Goal: Task Accomplishment & Management: Manage account settings

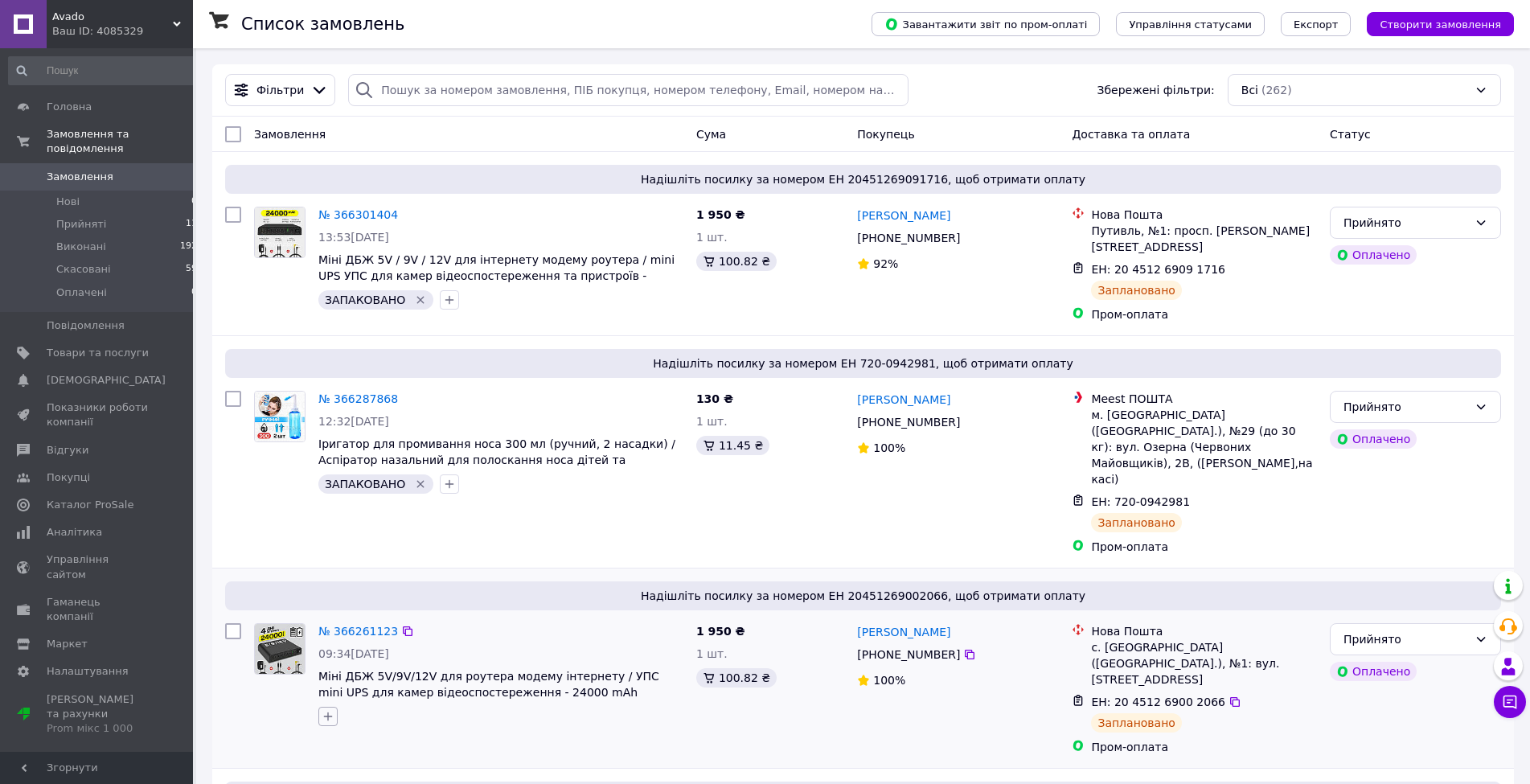
click at [330, 710] on icon "button" at bounding box center [328, 717] width 13 height 13
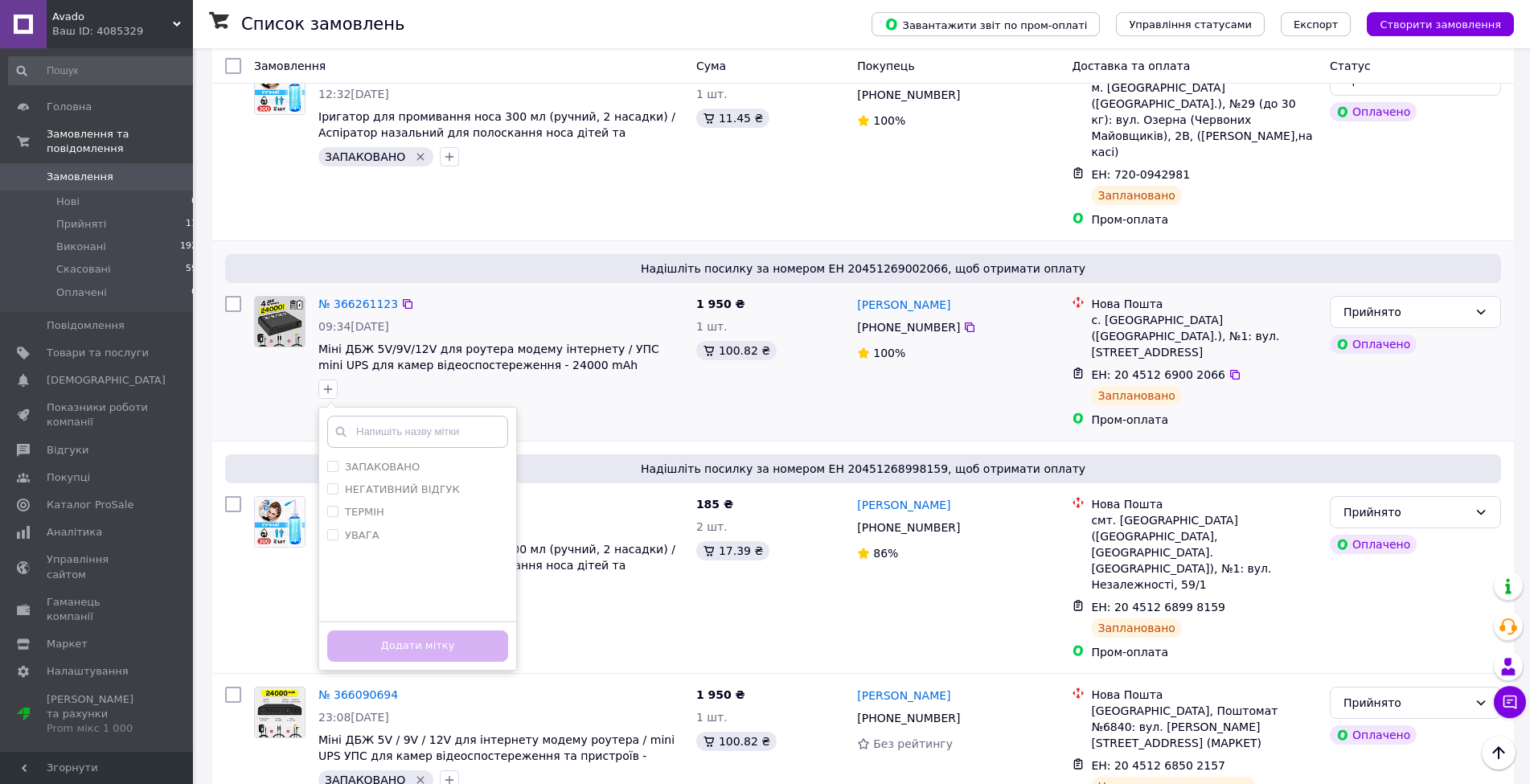
scroll to position [328, 0]
click at [332, 460] on input "ЗАПАКОВАНО" at bounding box center [332, 465] width 11 height 11
checkbox input "true"
click at [403, 630] on button "Додати мітку" at bounding box center [418, 645] width 181 height 32
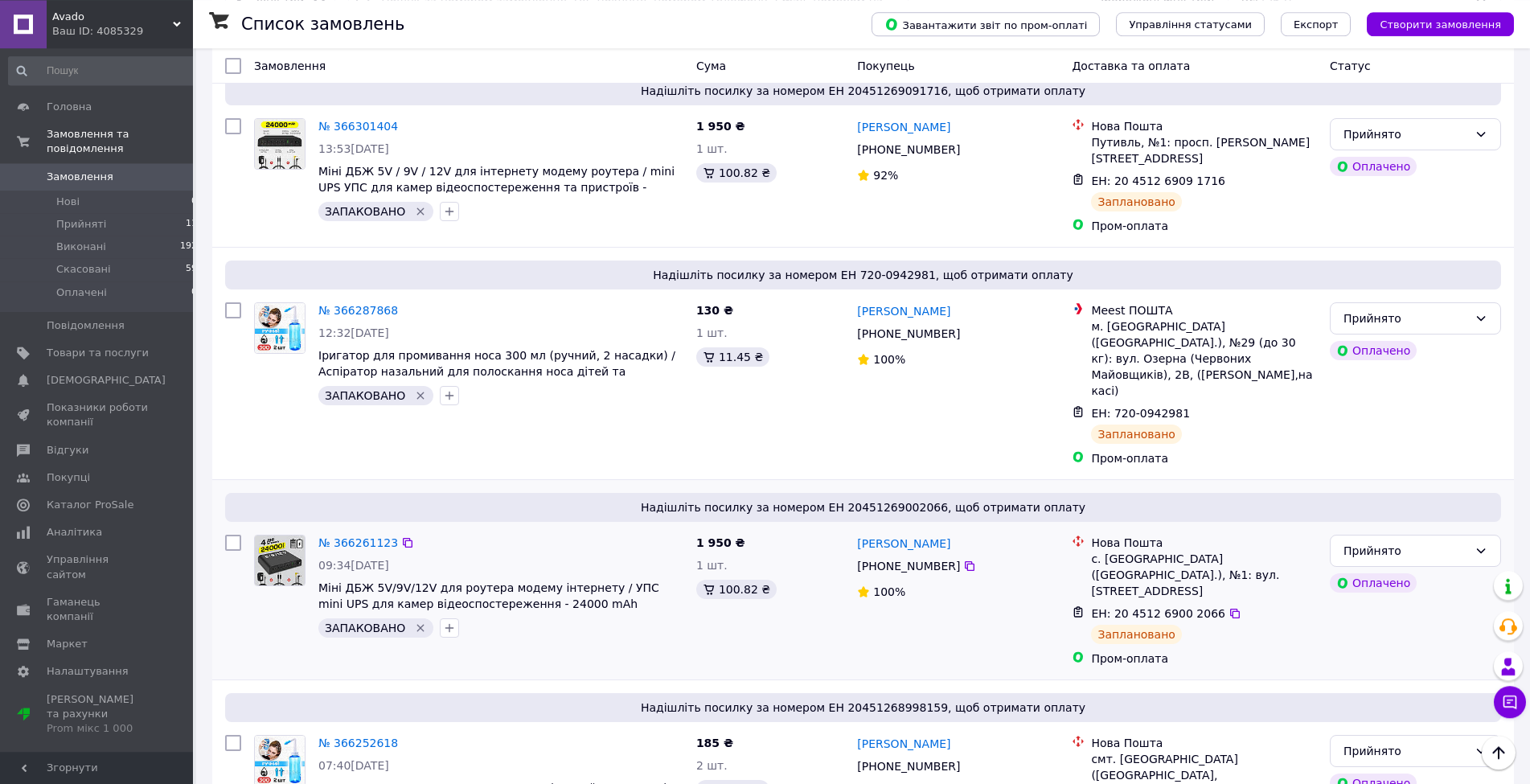
scroll to position [0, 0]
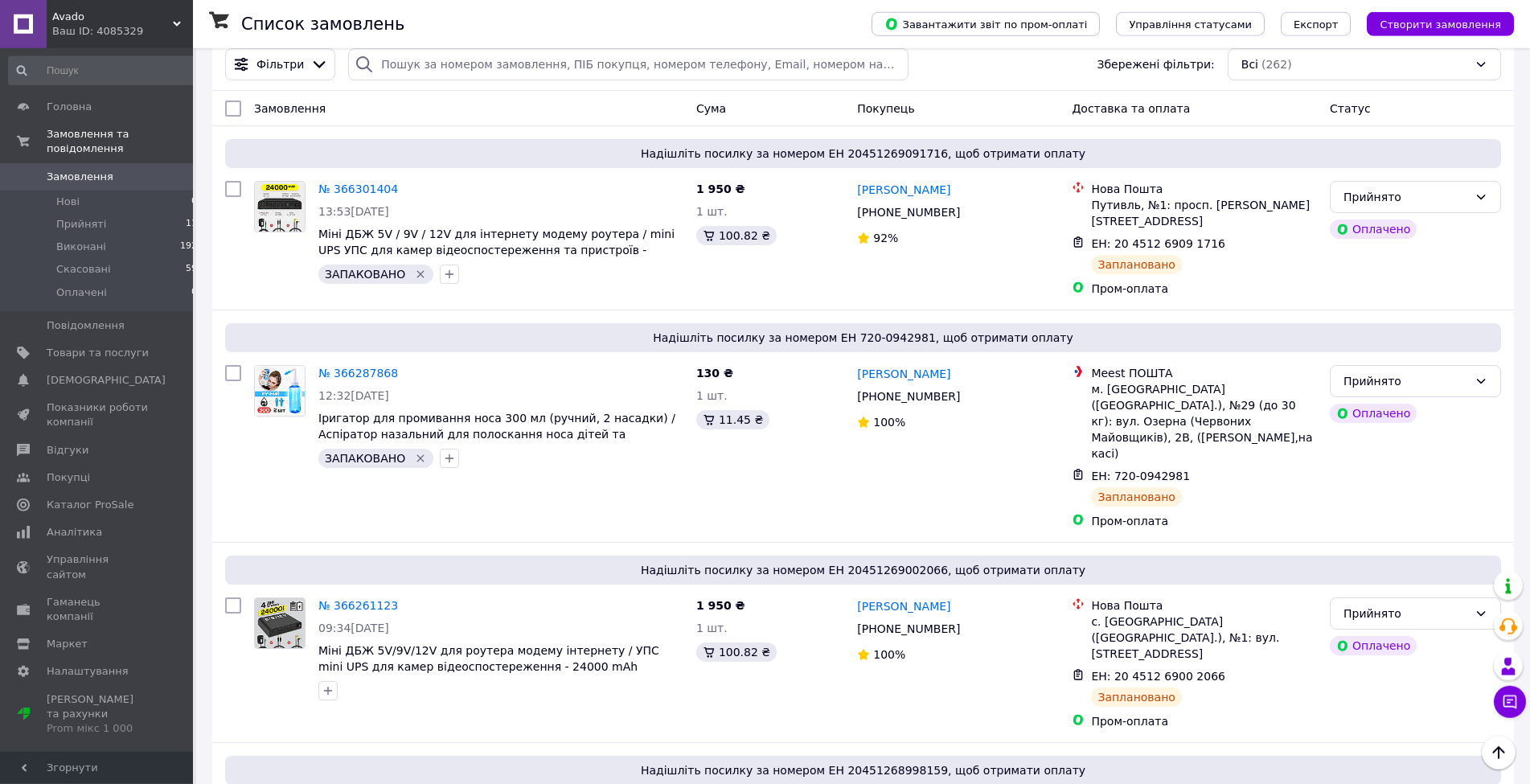
scroll to position [15, 0]
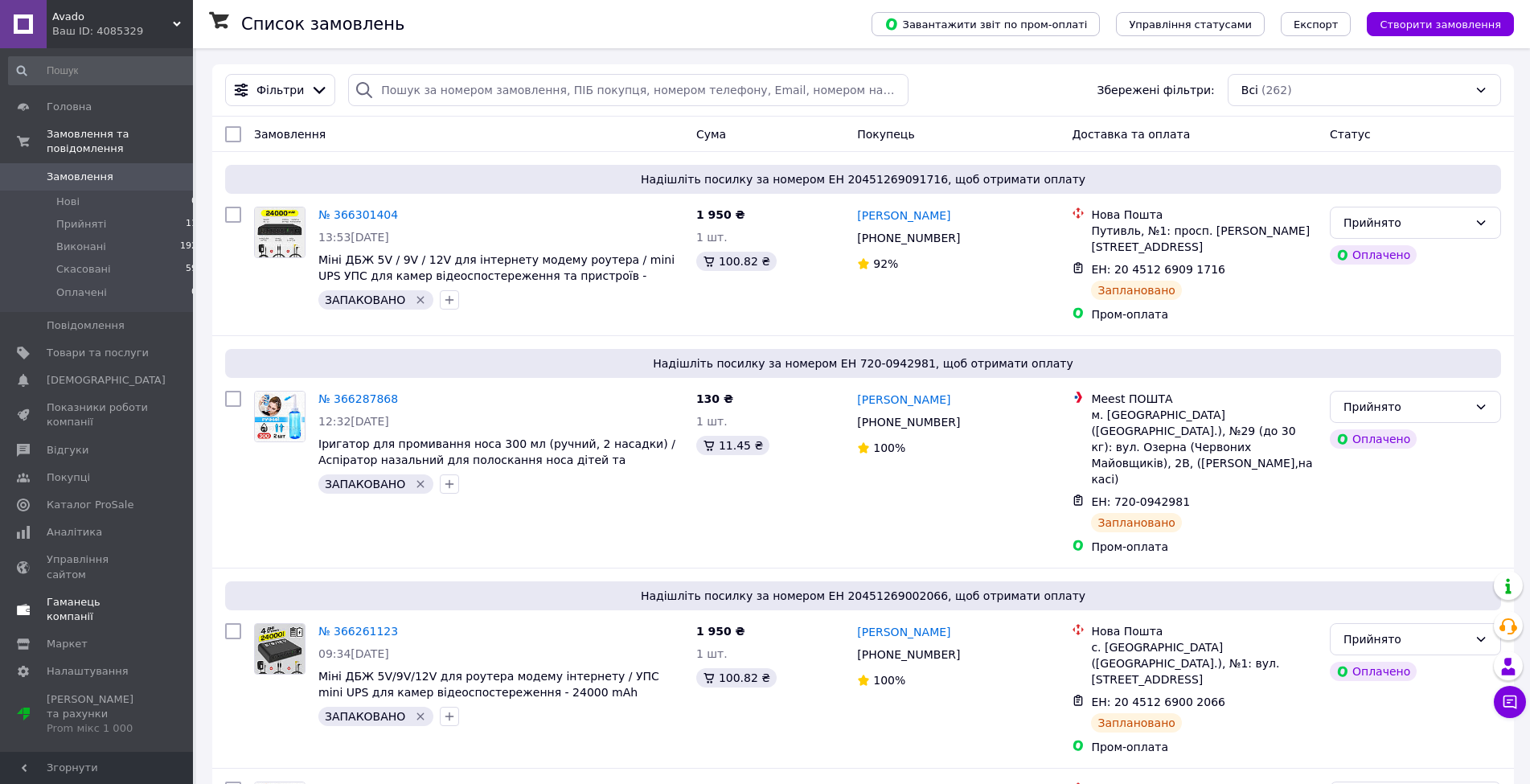
click at [80, 498] on span "Каталог ProSale" at bounding box center [90, 505] width 86 height 15
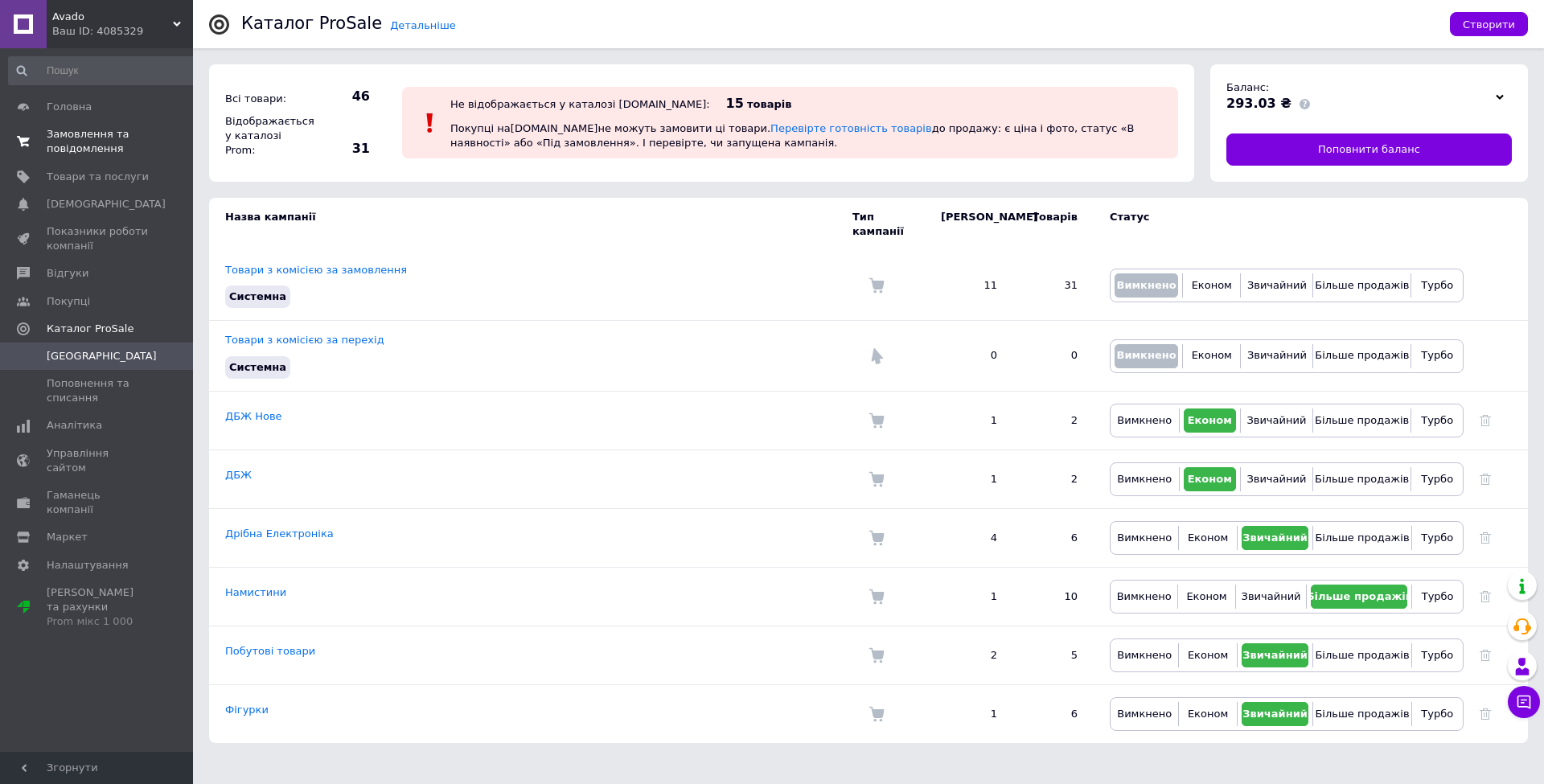
click at [80, 148] on span "Замовлення та повідомлення" at bounding box center [98, 141] width 102 height 29
